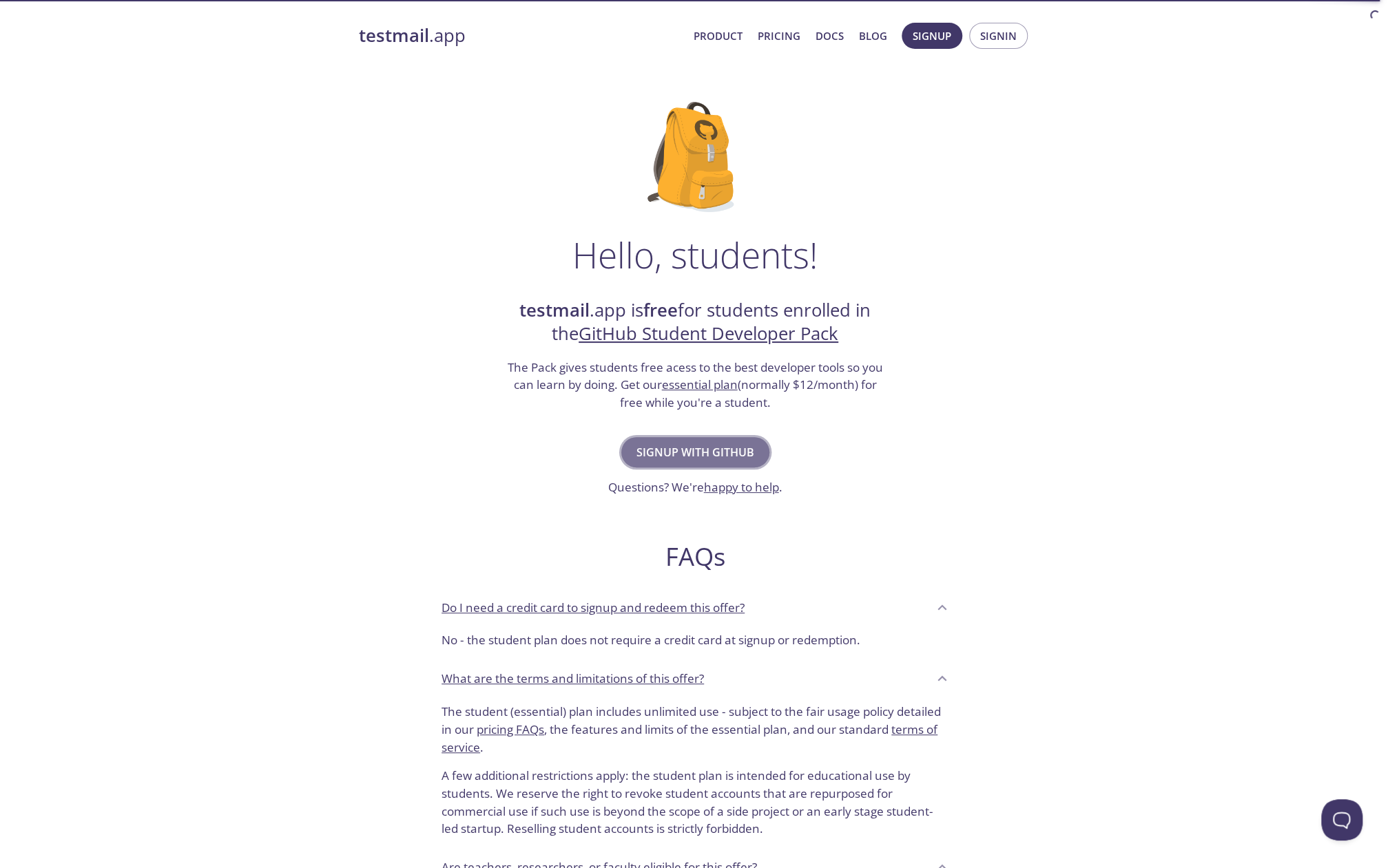
click at [686, 450] on span "Signup with GitHub" at bounding box center [695, 453] width 118 height 20
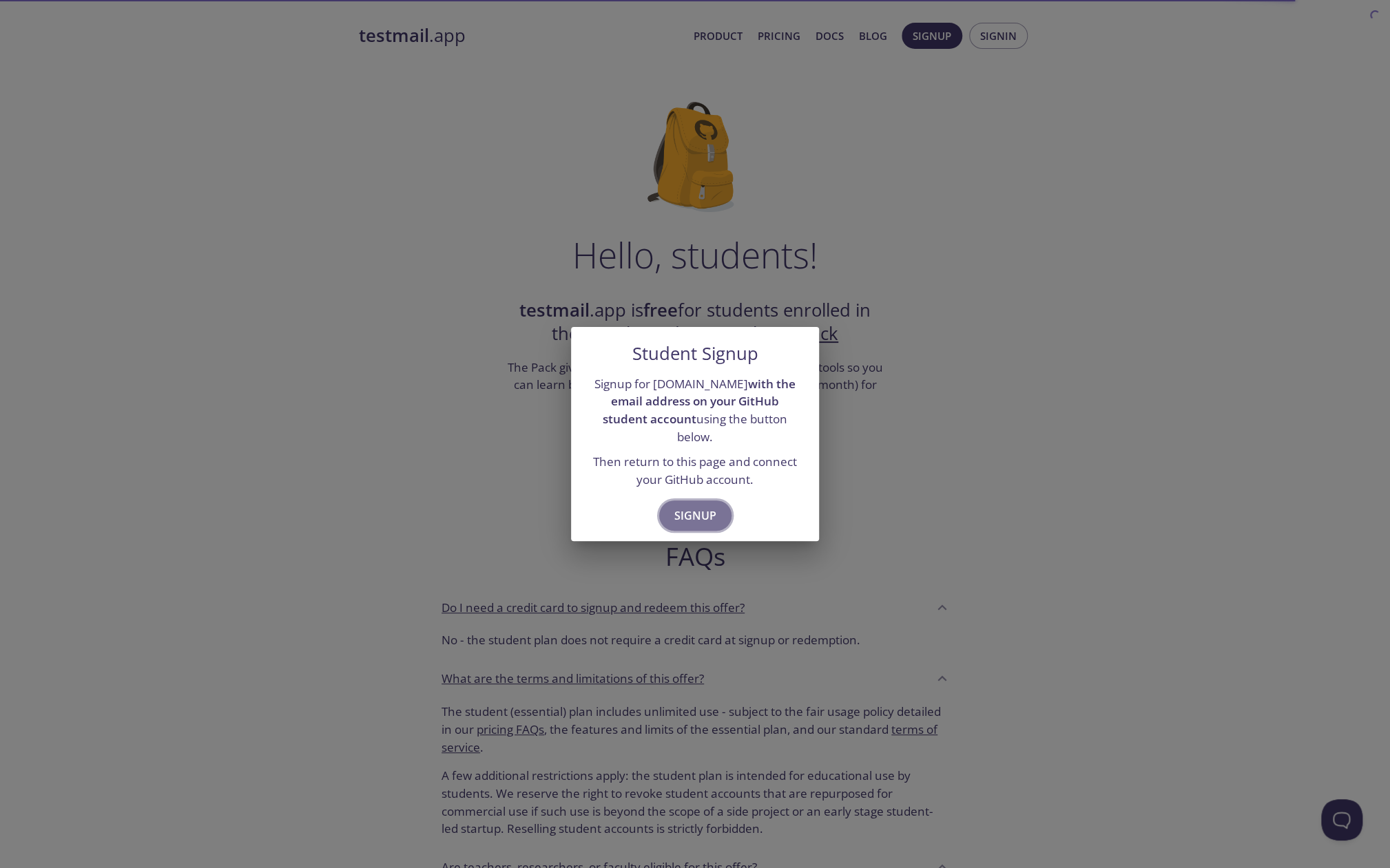
click at [691, 516] on span "Signup" at bounding box center [695, 516] width 42 height 20
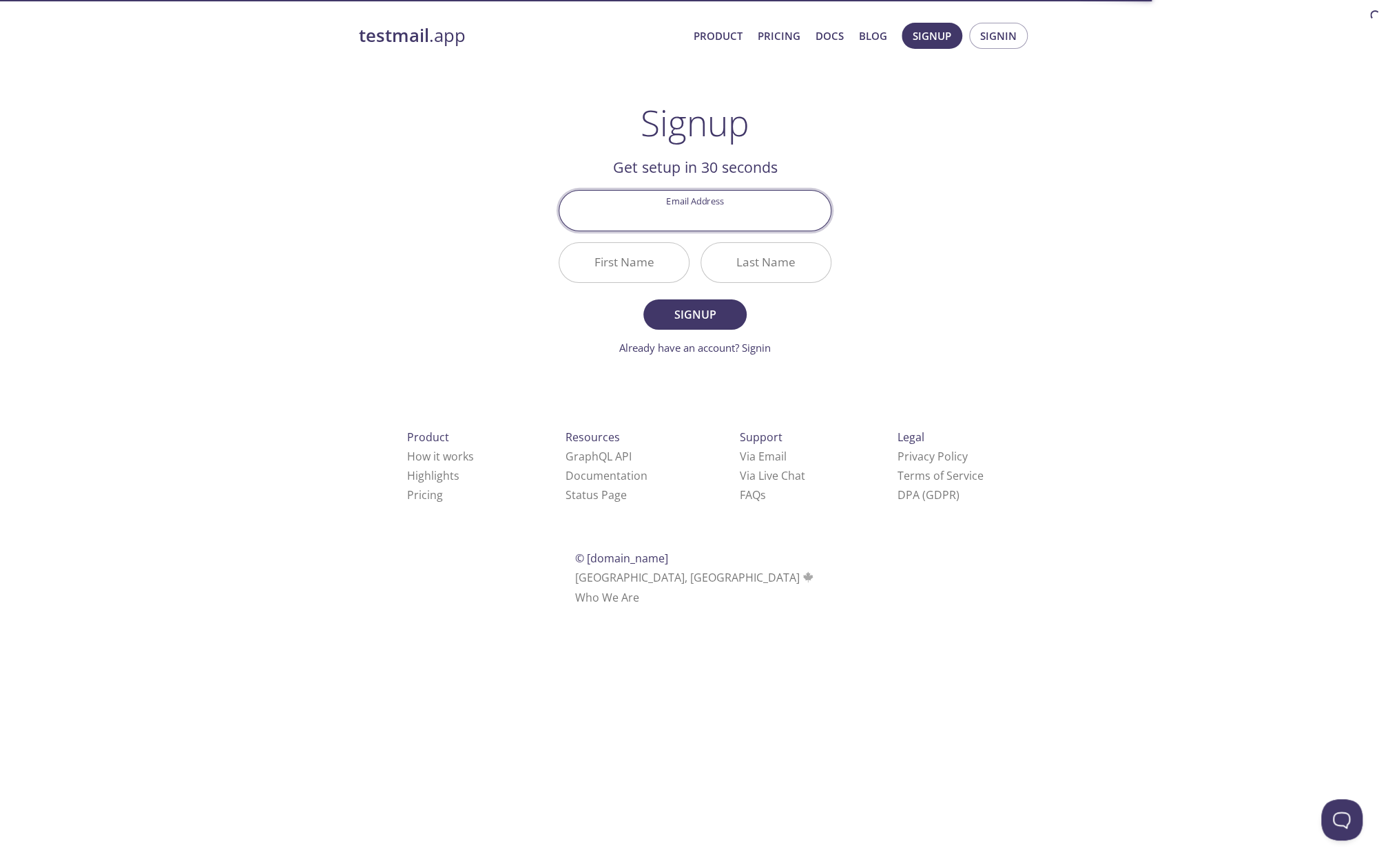
click at [683, 214] on input "Email Address" at bounding box center [695, 210] width 271 height 39
click at [685, 203] on input "Email Address" at bounding box center [695, 210] width 271 height 39
click at [693, 217] on input "Email Address" at bounding box center [695, 210] width 271 height 39
type input "kasper.pawlowski04@gmail.com"
type input "Kasper"
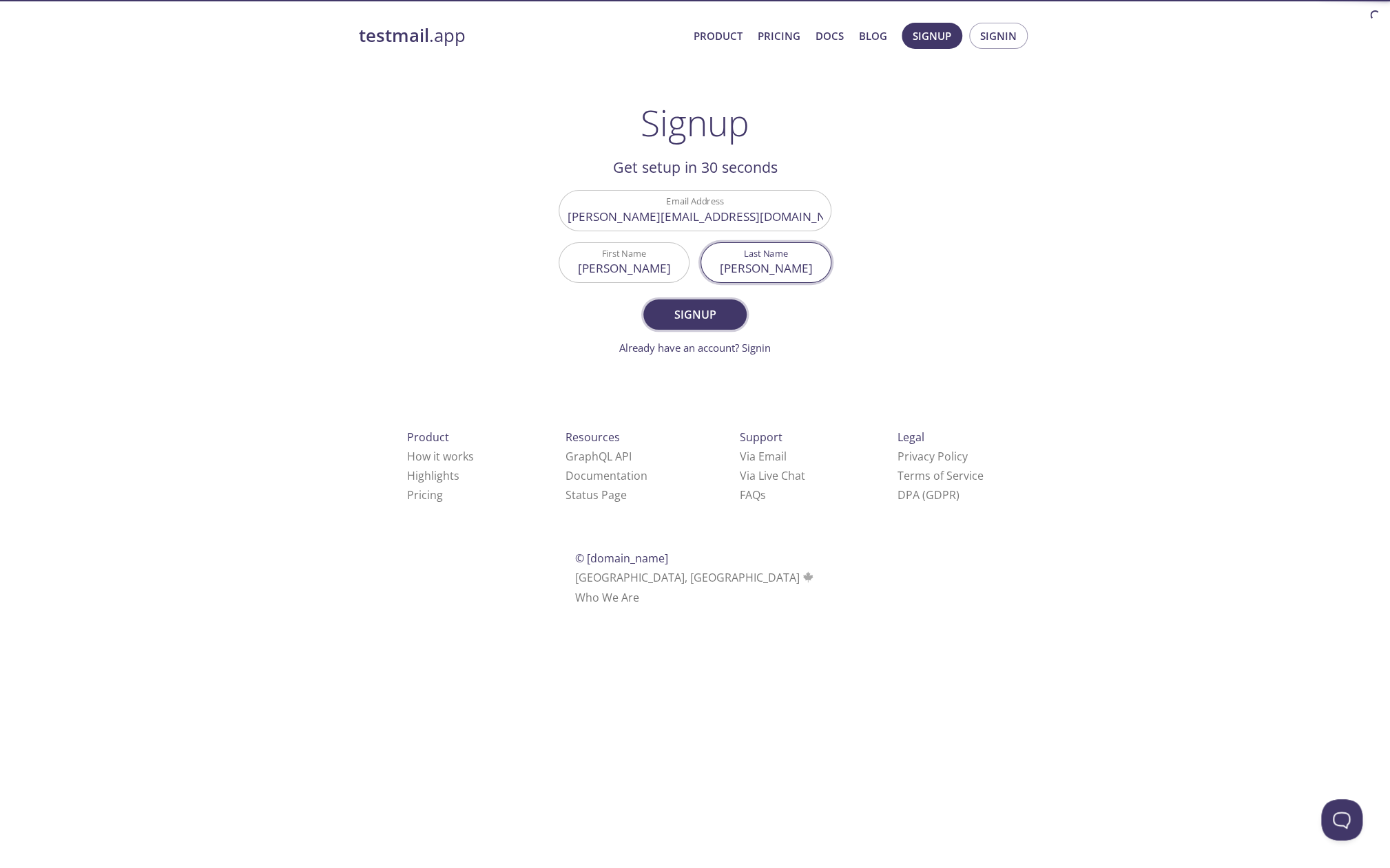
type input "Pawłowski"
click at [686, 318] on span "Signup" at bounding box center [695, 314] width 73 height 20
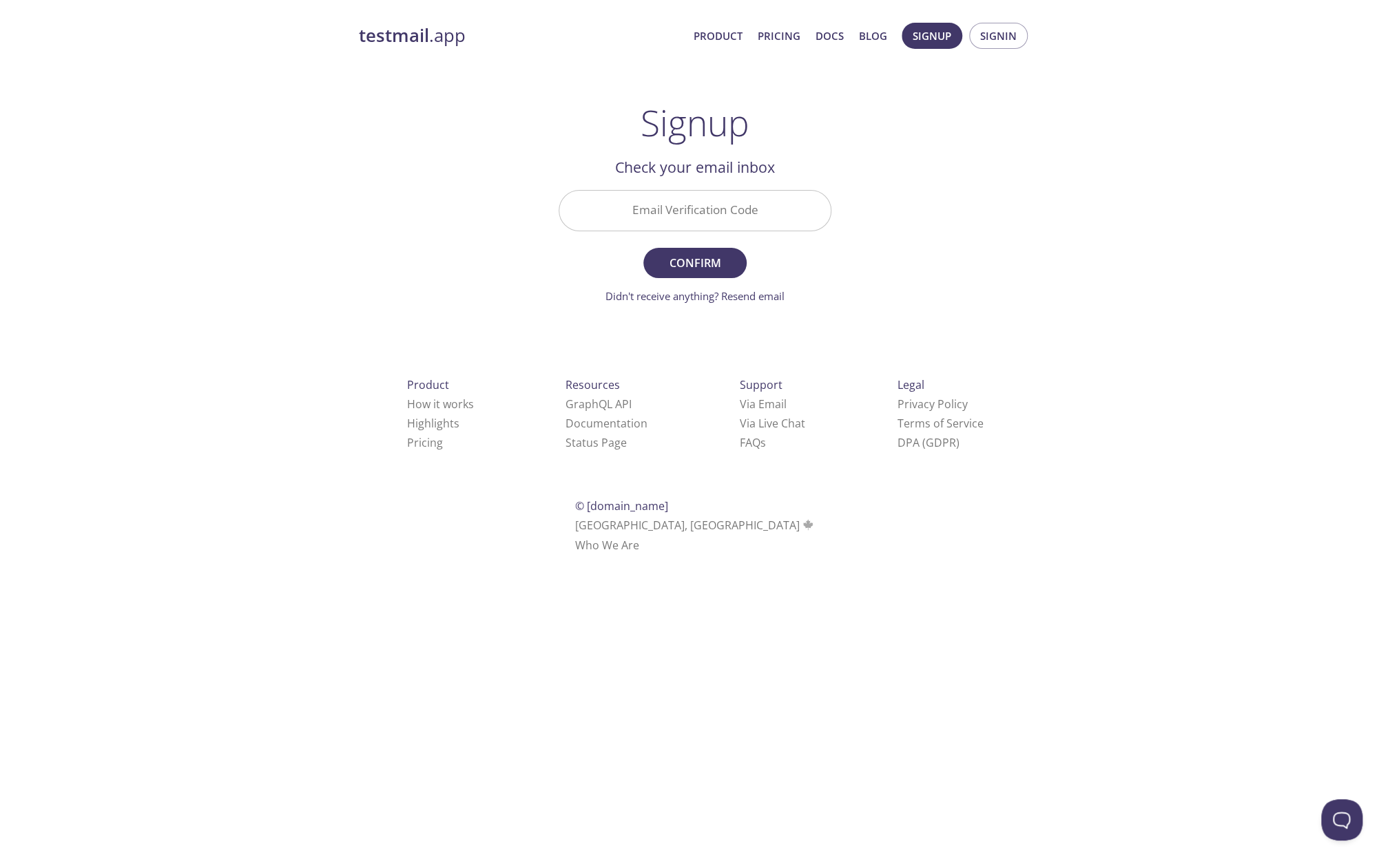
click at [641, 223] on input "Email Verification Code" at bounding box center [695, 210] width 271 height 39
paste input "K9Y73ZJ"
type input "K9Y73ZJ"
click at [674, 269] on span "Confirm" at bounding box center [695, 263] width 73 height 20
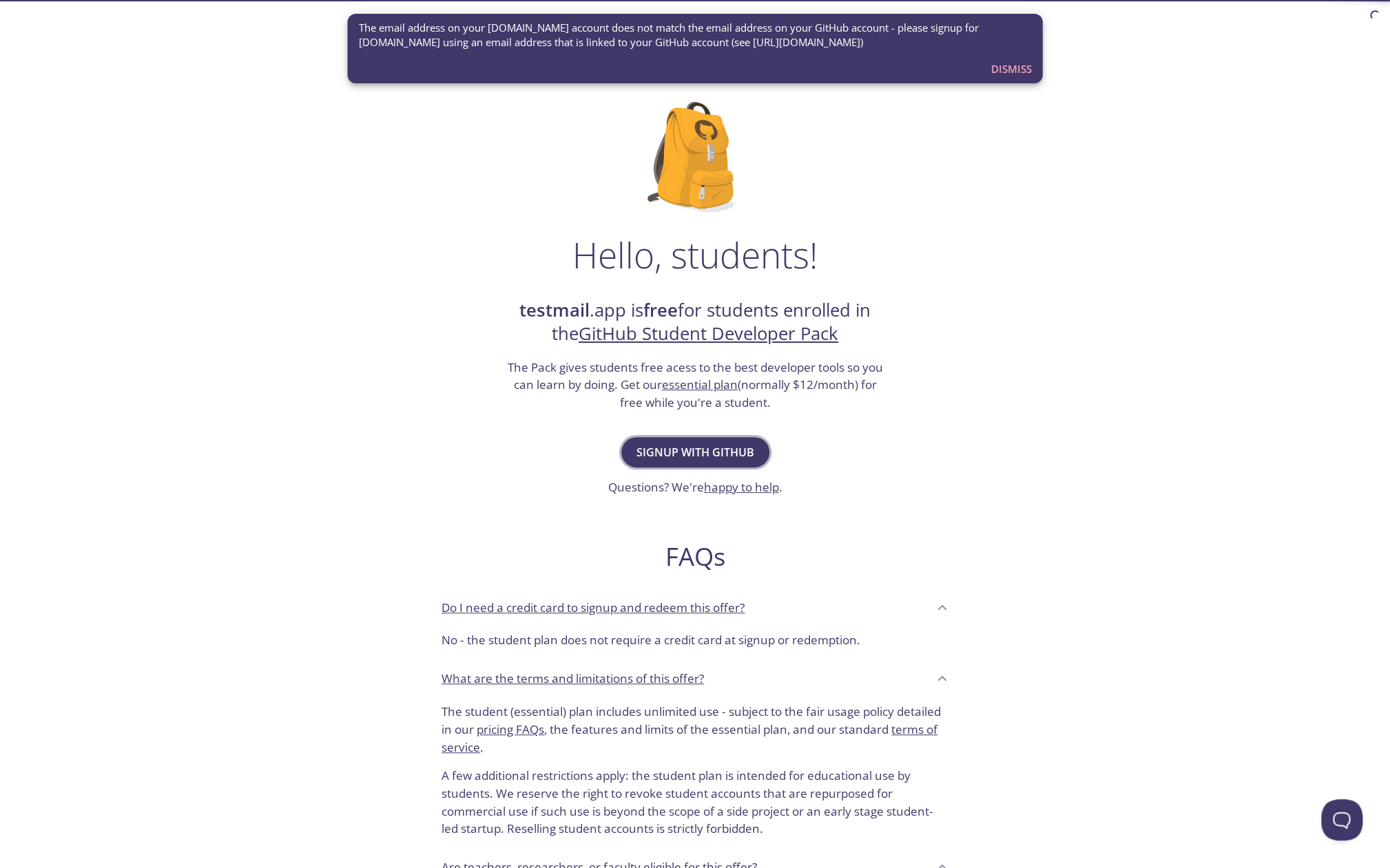
click at [727, 457] on span "Signup with GitHub" at bounding box center [695, 453] width 118 height 20
click at [1022, 56] on div "The email address on your [DOMAIN_NAME] account does not match the email addres…" at bounding box center [695, 35] width 672 height 41
click at [1014, 67] on span "Dismiss" at bounding box center [1012, 69] width 41 height 18
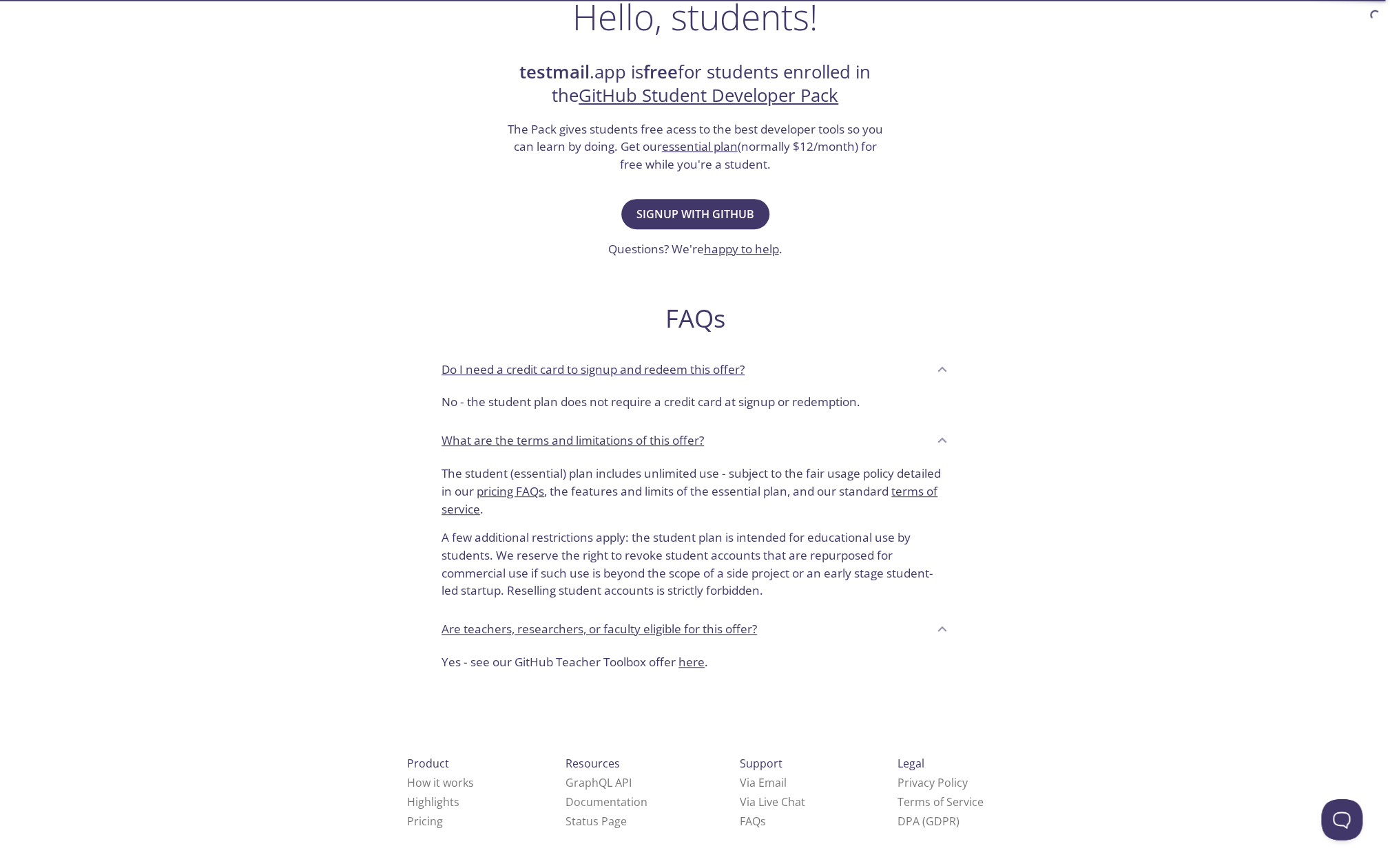
scroll to position [239, 0]
